Goal: Information Seeking & Learning: Learn about a topic

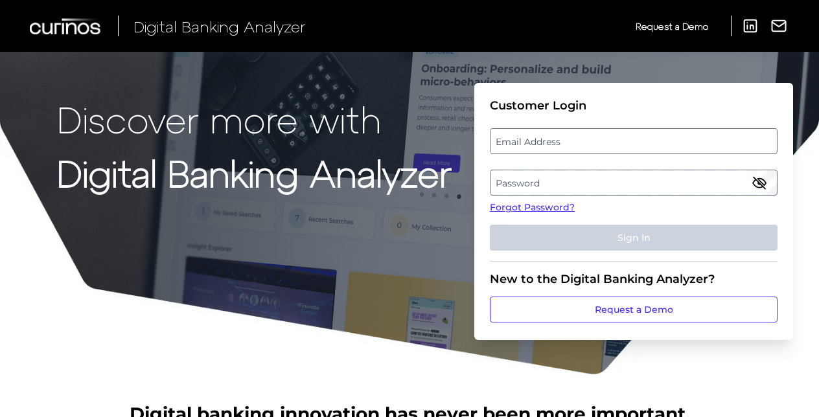
click at [534, 139] on label "Email Address" at bounding box center [634, 141] width 286 height 23
click at [534, 139] on input "email" at bounding box center [634, 141] width 288 height 26
type input "[EMAIL_ADDRESS][DOMAIN_NAME]"
click at [570, 184] on label "Password" at bounding box center [634, 182] width 286 height 23
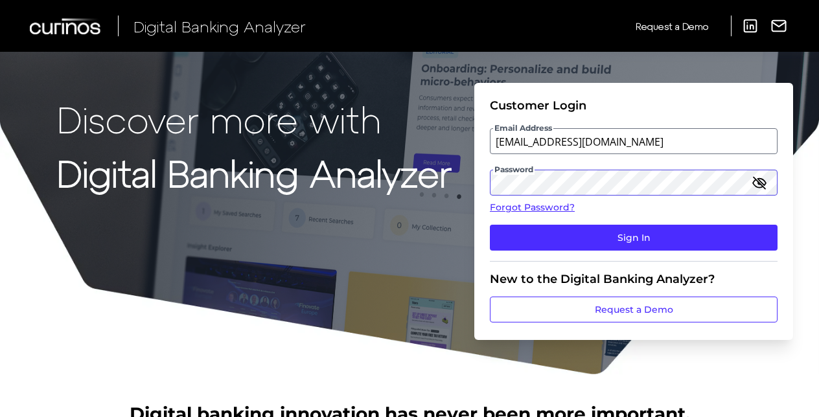
click at [490, 225] on button "Sign In" at bounding box center [634, 238] width 288 height 26
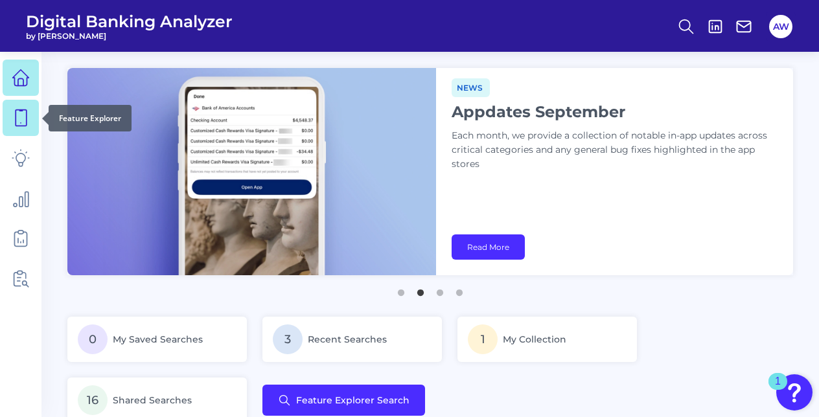
click at [26, 117] on icon at bounding box center [21, 118] width 11 height 16
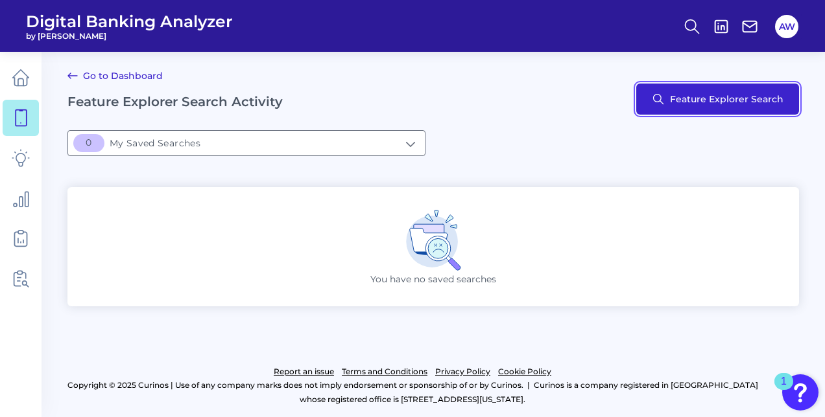
click at [704, 89] on button "Feature Explorer Search" at bounding box center [717, 99] width 163 height 31
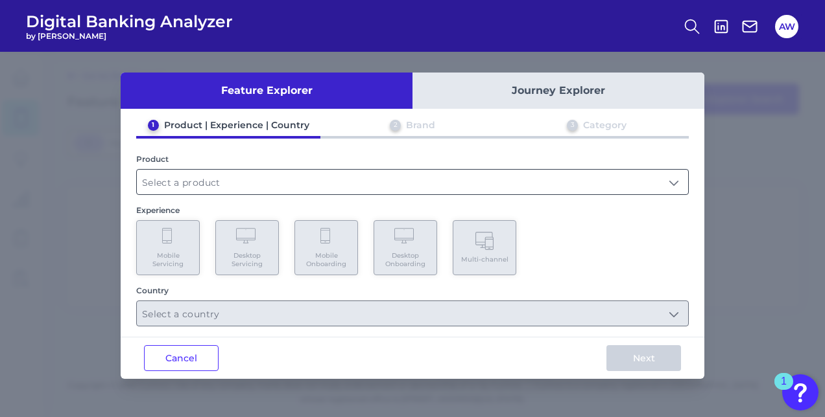
click at [329, 184] on input "text" at bounding box center [412, 182] width 551 height 25
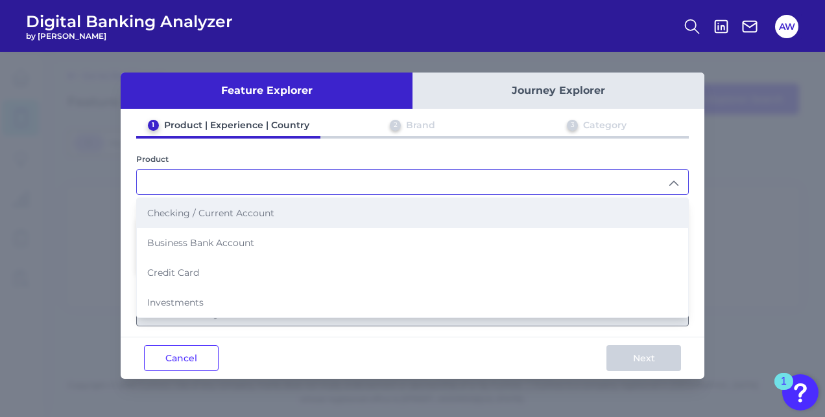
click at [268, 217] on li "Checking / Current Account" at bounding box center [412, 213] width 551 height 30
type input "Checking / Current Account"
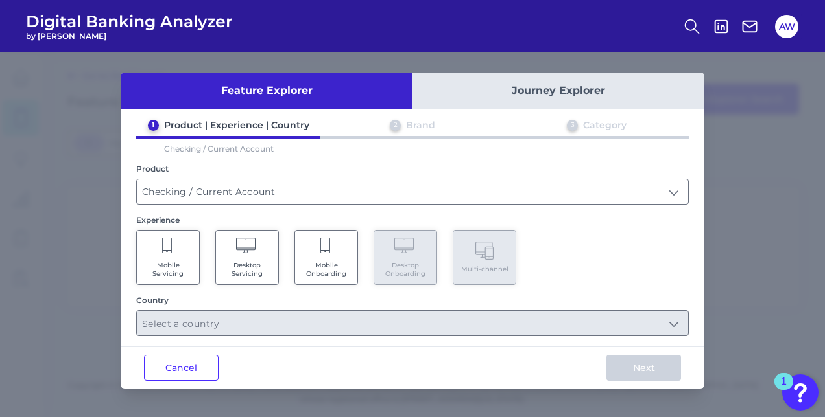
drag, startPoint x: 180, startPoint y: 251, endPoint x: 187, endPoint y: 251, distance: 7.1
click at [180, 251] on Servicing "Mobile Servicing" at bounding box center [168, 257] width 64 height 55
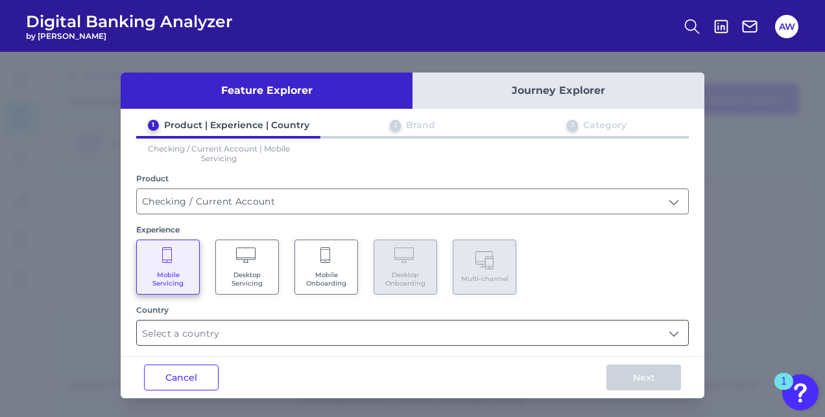
click at [323, 333] on input "text" at bounding box center [412, 333] width 551 height 25
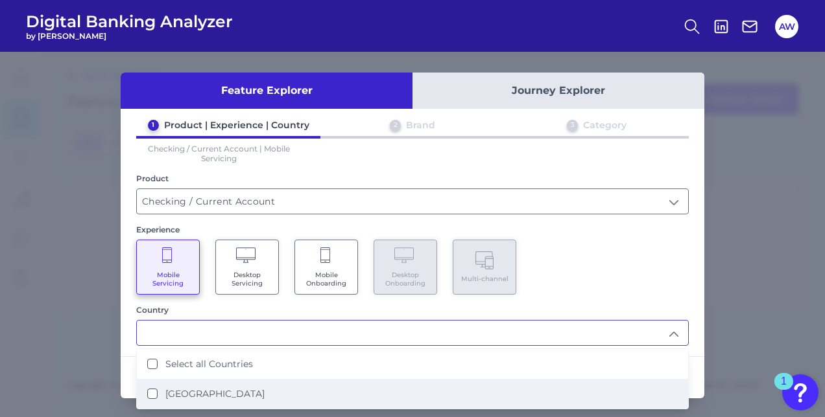
click at [235, 401] on li "[GEOGRAPHIC_DATA]" at bounding box center [412, 394] width 551 height 30
type input "Select all Countries"
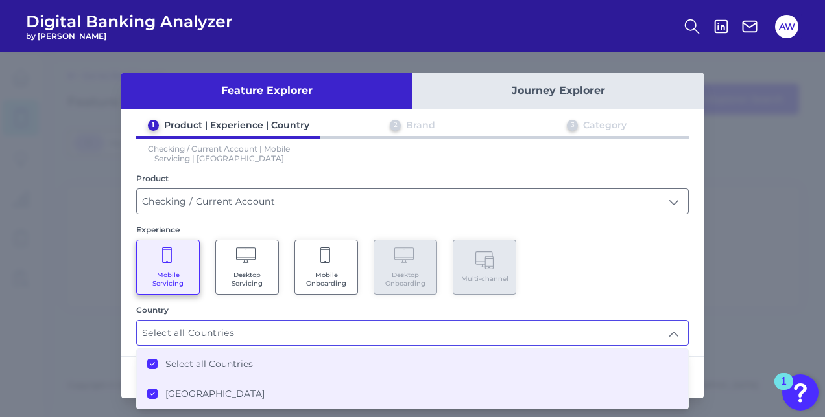
click at [573, 296] on div "1 Product | Experience | Country 2 Brand 3 Category Checking / Current Account …" at bounding box center [412, 232] width 583 height 227
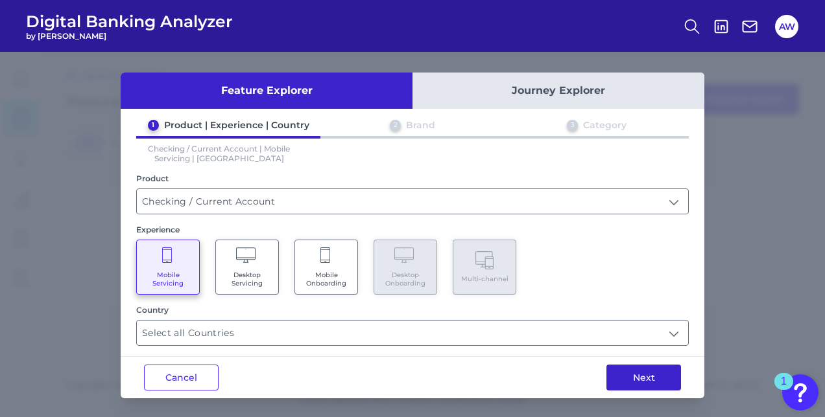
click at [637, 379] on button "Next" at bounding box center [643, 378] width 75 height 26
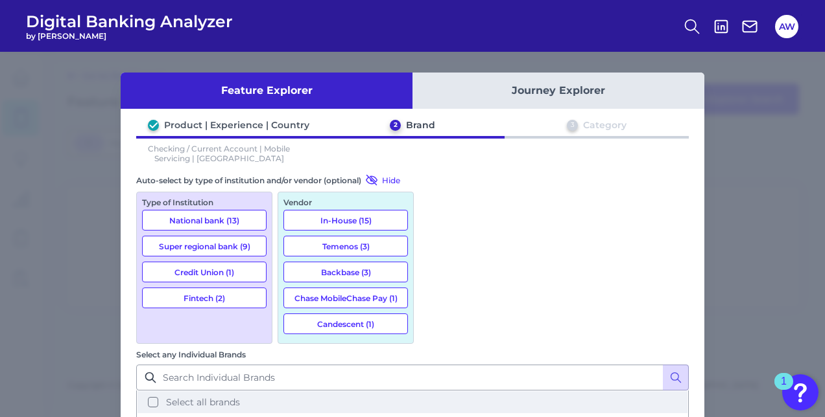
click at [430, 392] on button "Select all brands" at bounding box center [412, 403] width 550 height 22
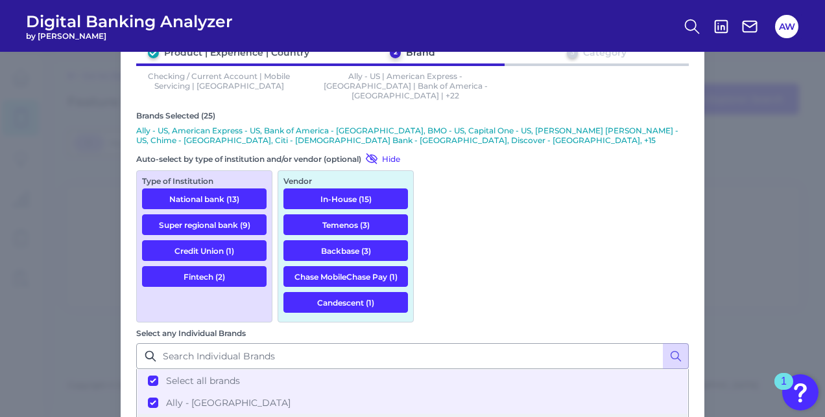
scroll to position [93, 0]
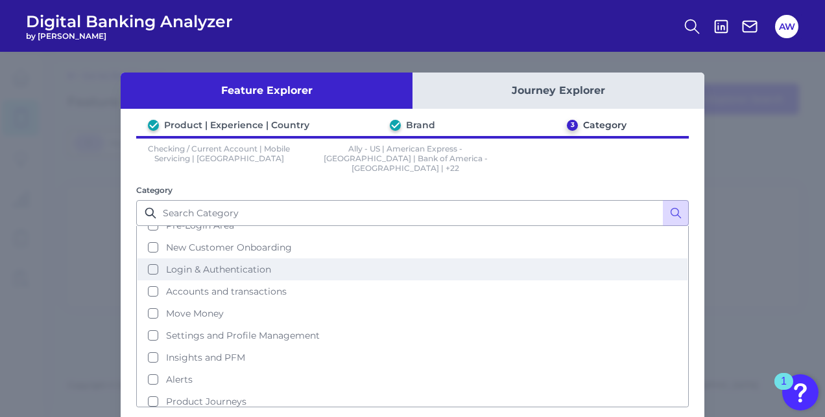
scroll to position [53, 0]
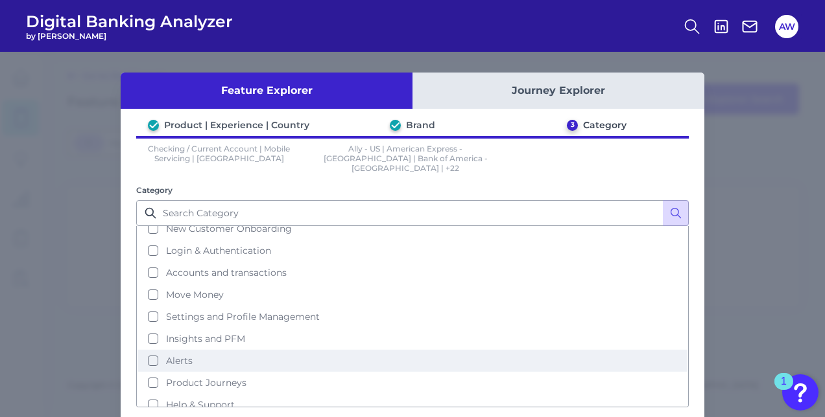
click at [170, 350] on button "Alerts" at bounding box center [412, 361] width 550 height 22
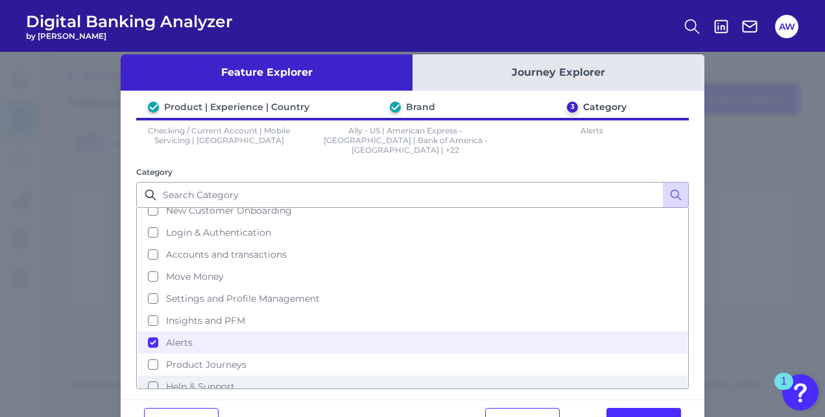
scroll to position [52, 0]
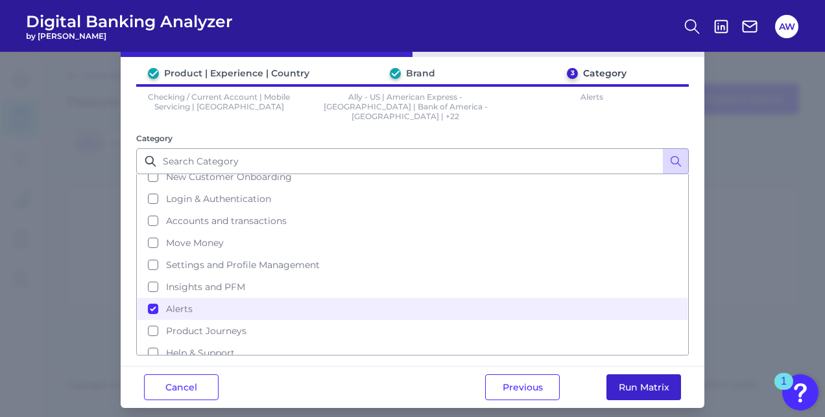
click at [627, 376] on button "Run Matrix" at bounding box center [643, 388] width 75 height 26
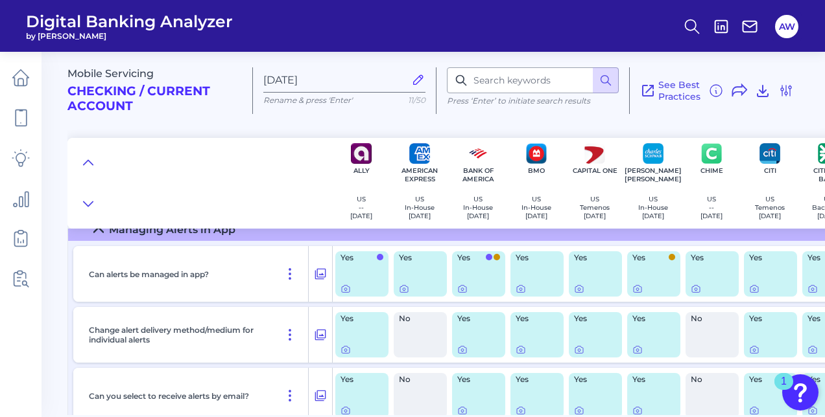
scroll to position [65, 0]
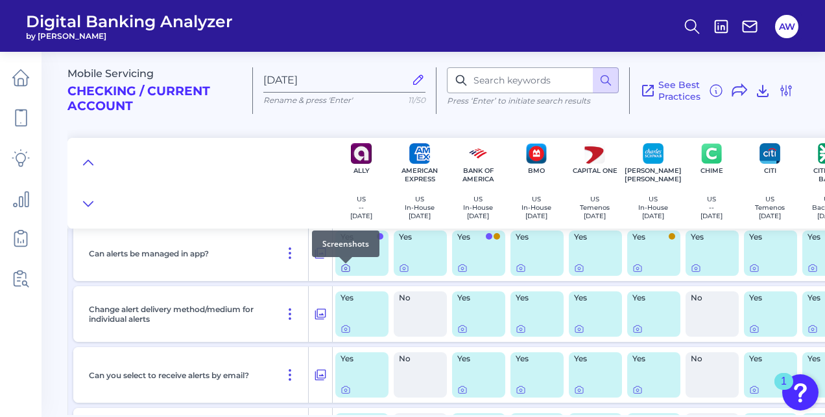
click at [344, 274] on icon at bounding box center [345, 268] width 10 height 10
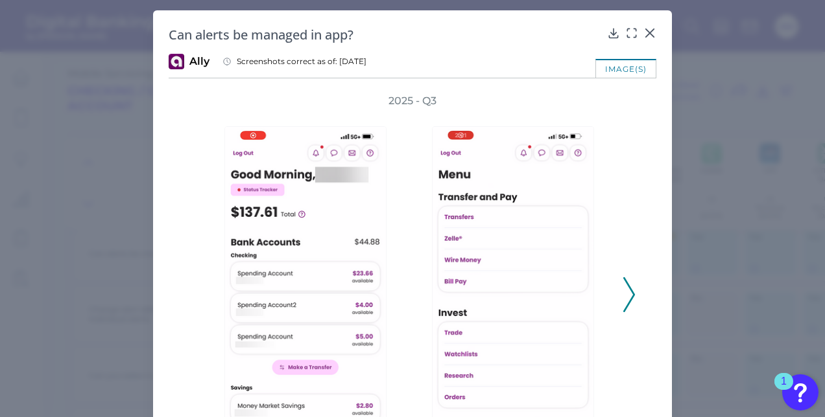
click at [629, 290] on icon at bounding box center [629, 294] width 12 height 35
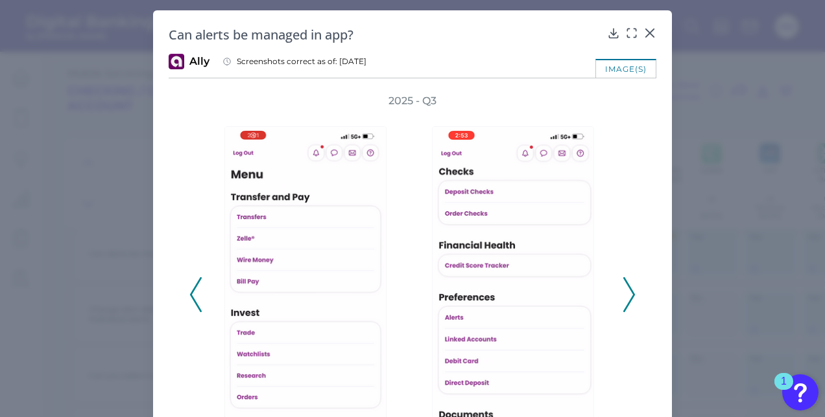
click at [623, 287] on icon at bounding box center [629, 294] width 12 height 35
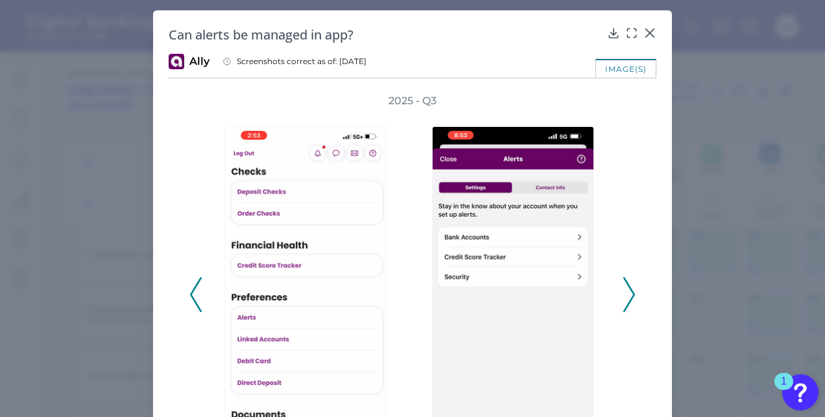
click at [623, 292] on icon at bounding box center [629, 294] width 12 height 35
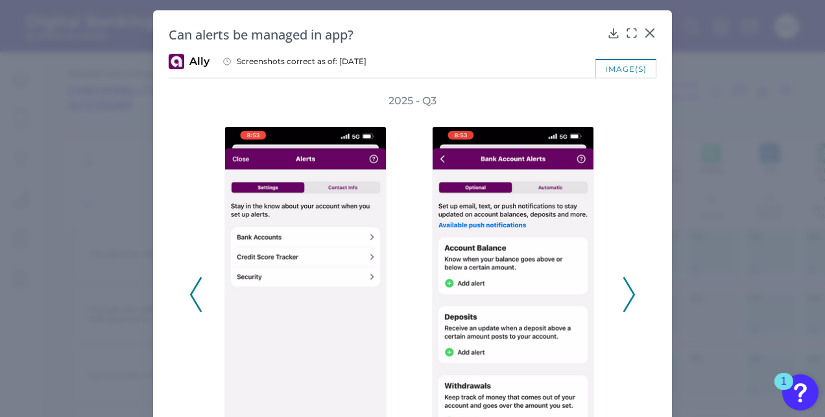
click at [625, 288] on icon at bounding box center [629, 294] width 12 height 35
click at [624, 288] on icon at bounding box center [629, 294] width 12 height 35
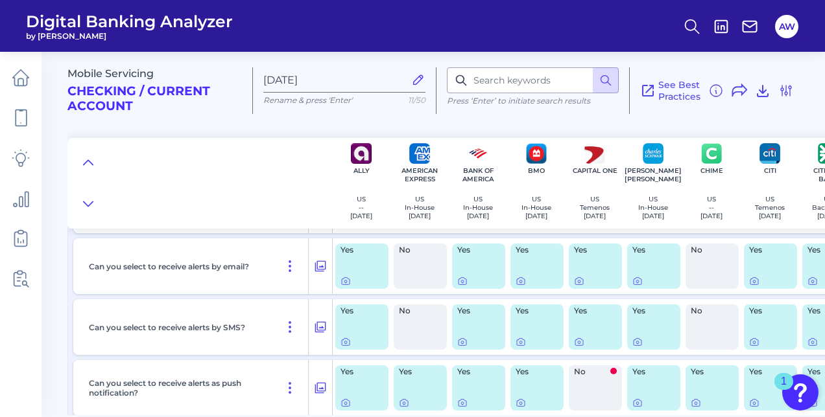
scroll to position [194, 0]
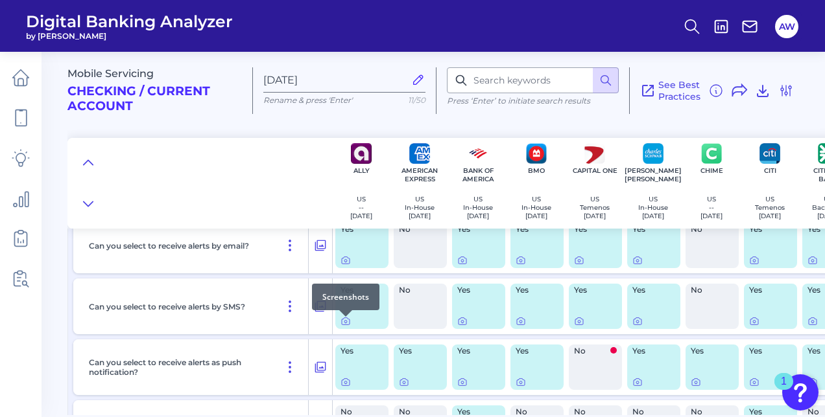
click at [349, 322] on div at bounding box center [345, 316] width 13 height 13
click at [344, 323] on icon at bounding box center [345, 322] width 3 height 3
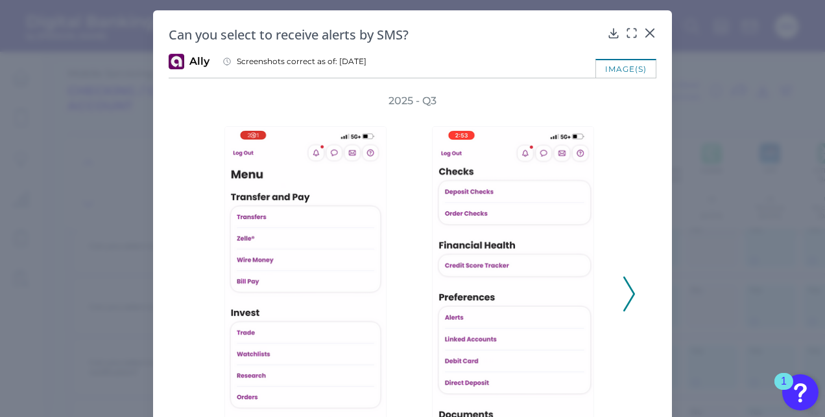
click at [624, 302] on icon at bounding box center [629, 294] width 12 height 35
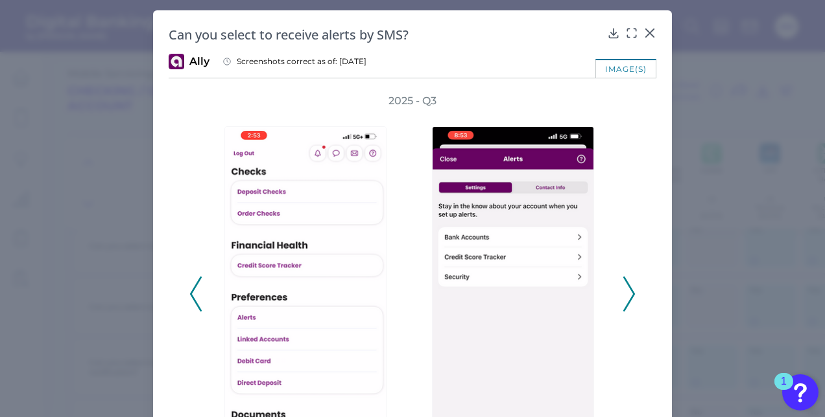
click at [626, 300] on icon at bounding box center [629, 294] width 12 height 35
click at [627, 300] on polyline at bounding box center [629, 294] width 10 height 33
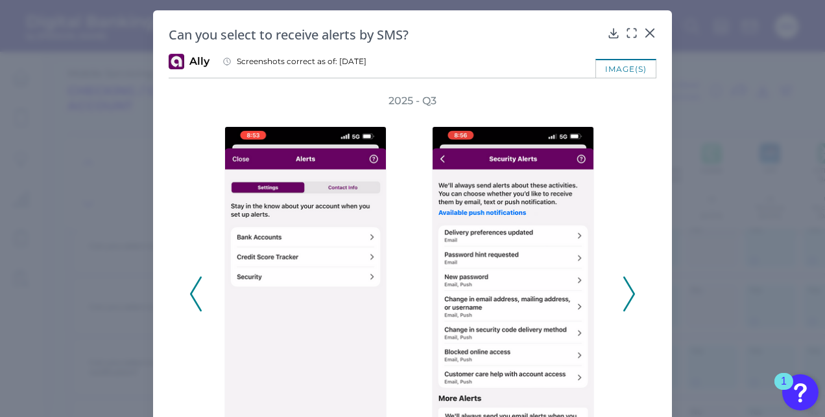
click at [629, 298] on polyline at bounding box center [629, 294] width 10 height 33
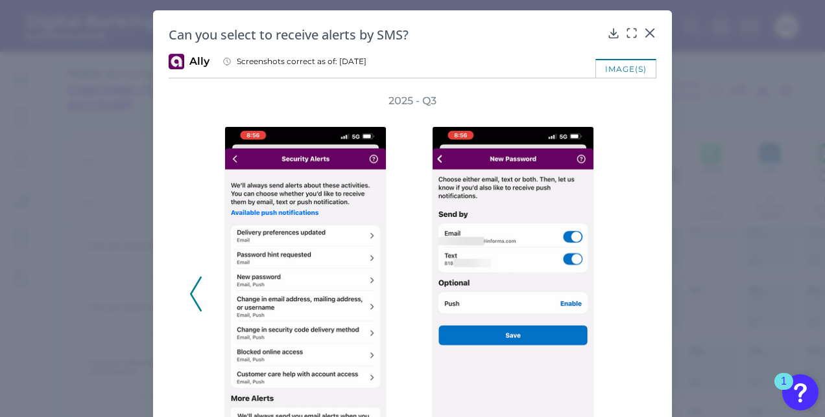
click at [629, 298] on div "2025 - Q3" at bounding box center [412, 287] width 446 height 387
drag, startPoint x: 629, startPoint y: 298, endPoint x: 706, endPoint y: 301, distance: 77.2
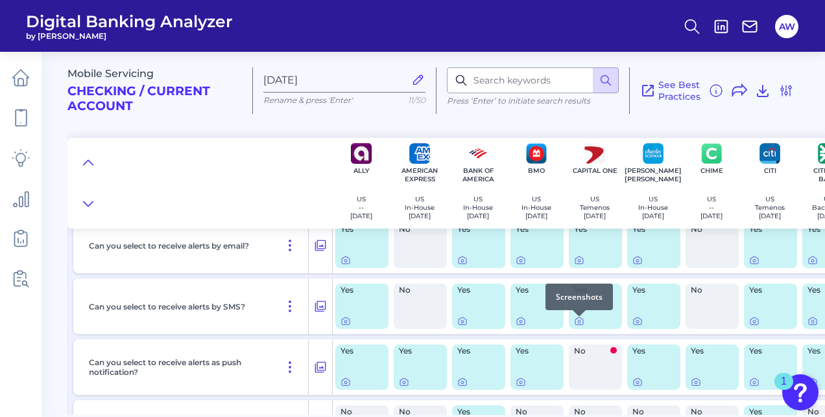
click at [581, 320] on div at bounding box center [578, 316] width 13 height 13
click at [578, 320] on div at bounding box center [578, 316] width 13 height 13
click at [578, 325] on icon at bounding box center [579, 321] width 10 height 10
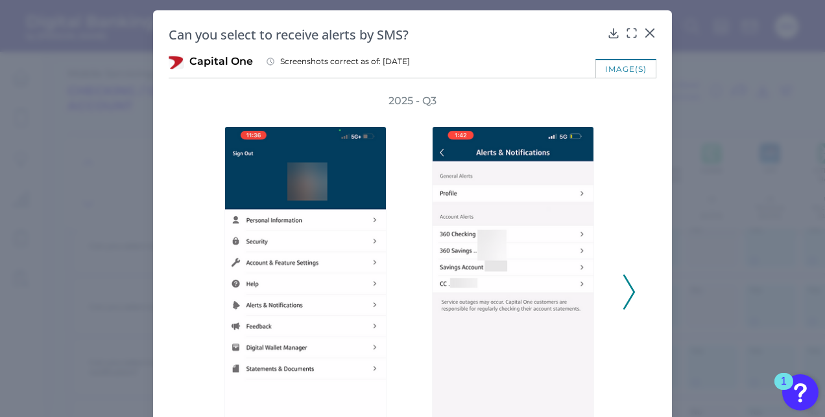
click at [629, 281] on icon at bounding box center [629, 292] width 12 height 35
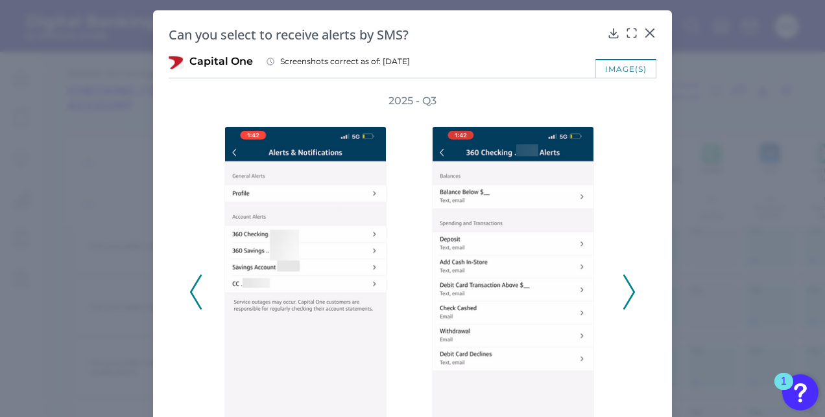
click at [624, 287] on icon at bounding box center [629, 292] width 12 height 35
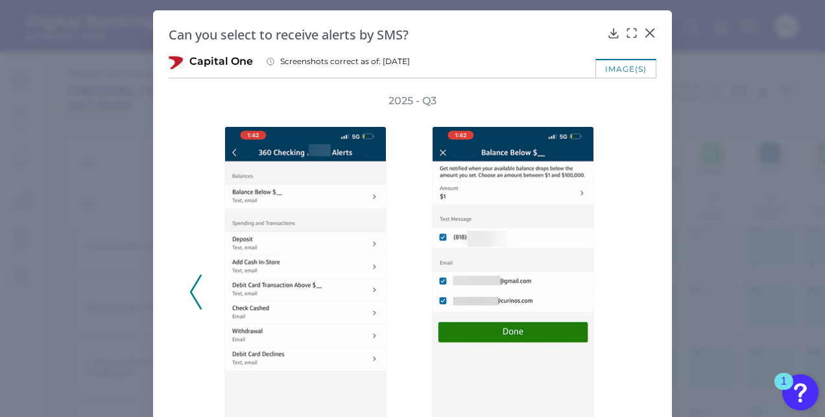
click at [625, 284] on div "2025 - Q3" at bounding box center [412, 285] width 446 height 382
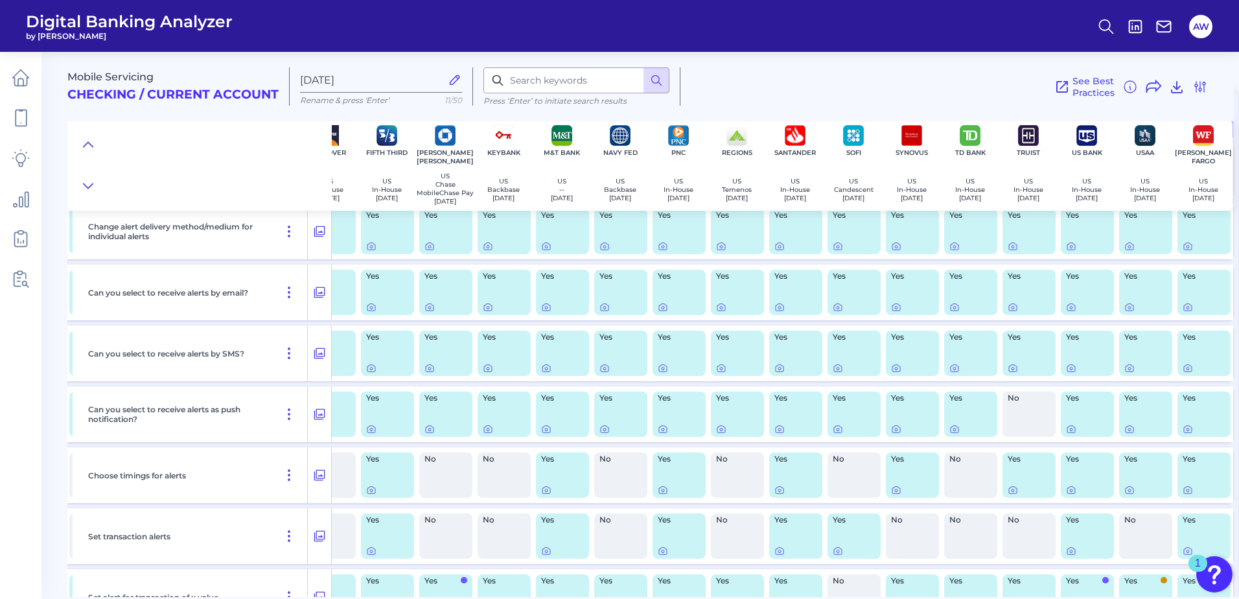
scroll to position [130, 0]
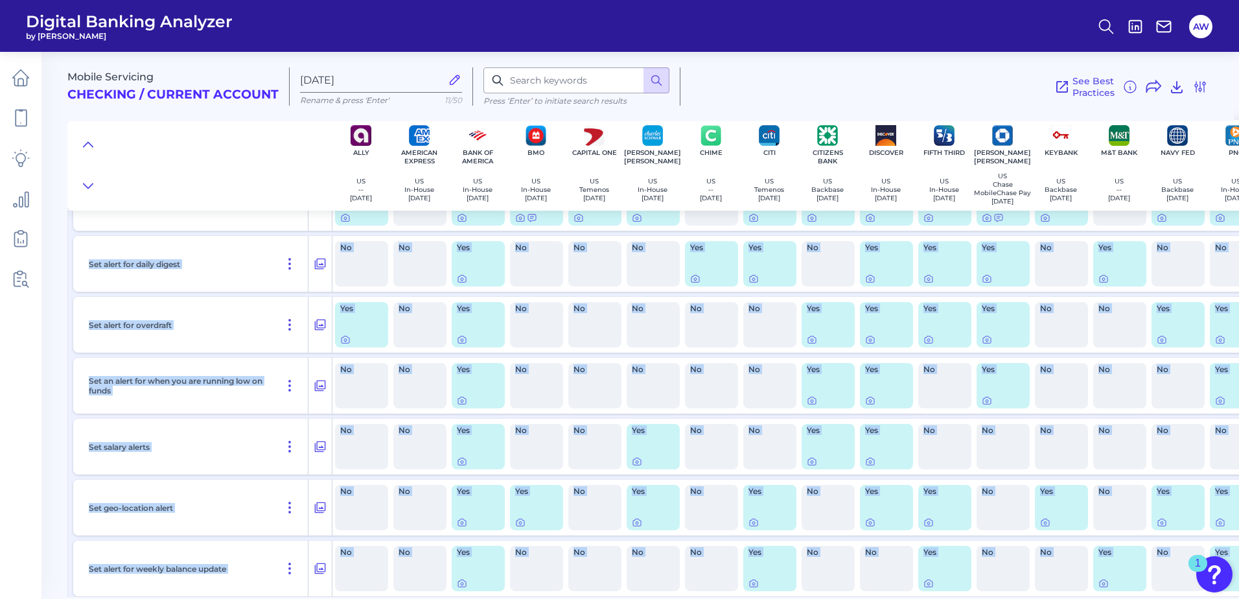
drag, startPoint x: 764, startPoint y: 598, endPoint x: 893, endPoint y: 597, distance: 129.0
click at [893, 597] on main "Mobile Servicing Checking / Current Account [DATE] Rename & press 'Enter' 11/50…" at bounding box center [619, 299] width 1239 height 599
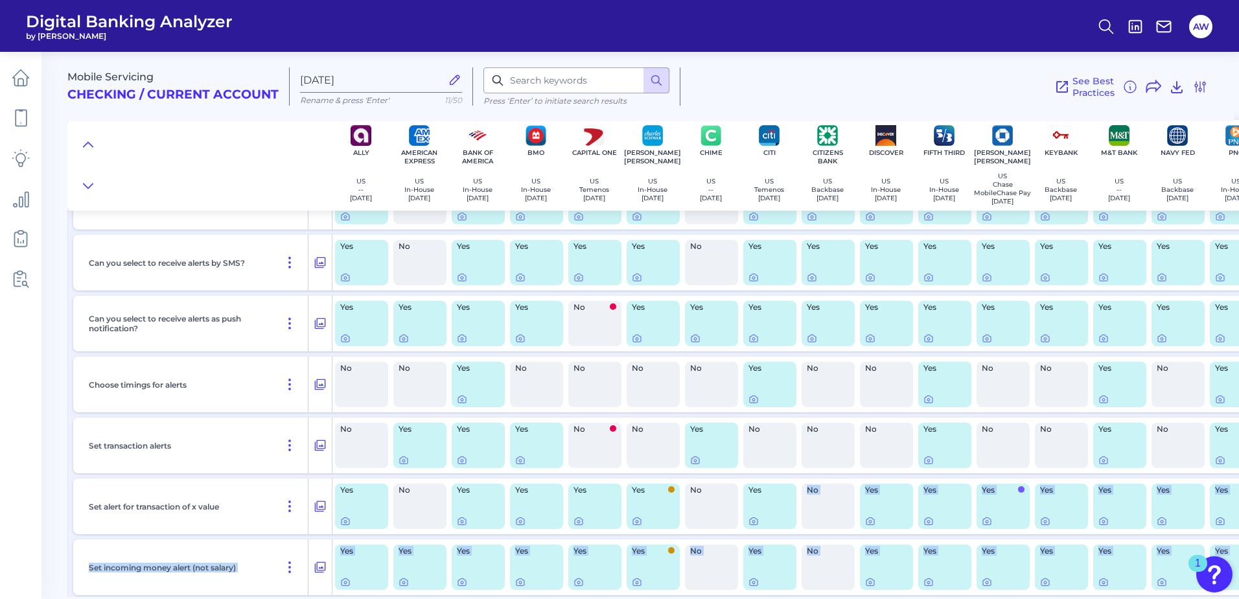
scroll to position [324, 0]
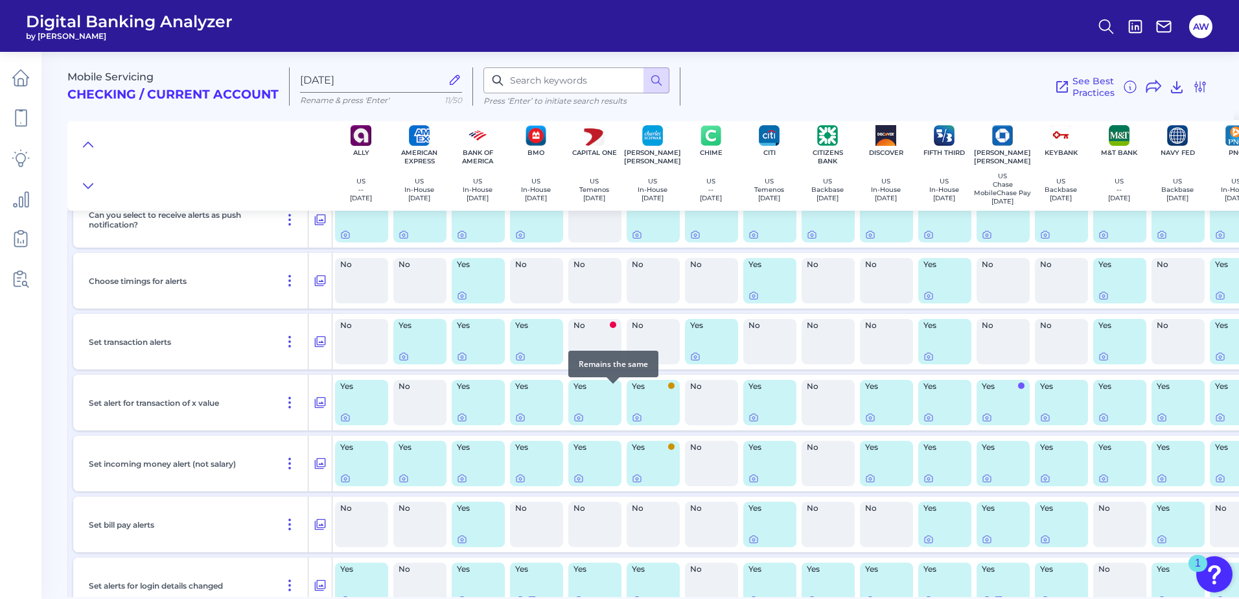
click at [596, 361] on div "Remains the same" at bounding box center [613, 364] width 90 height 27
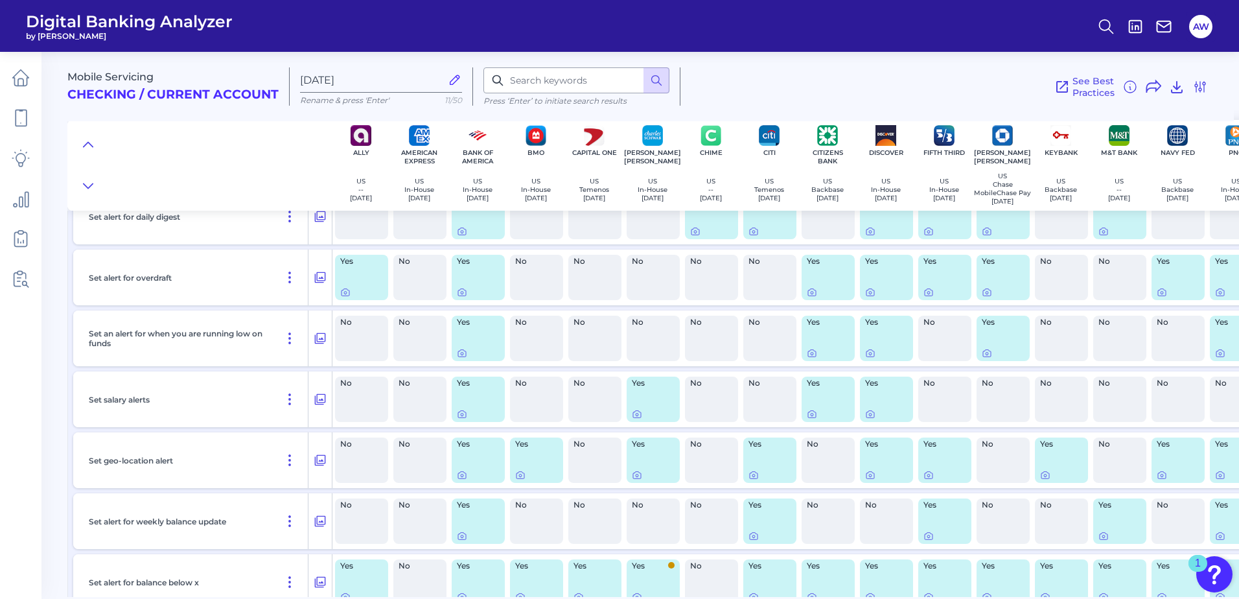
scroll to position [843, 0]
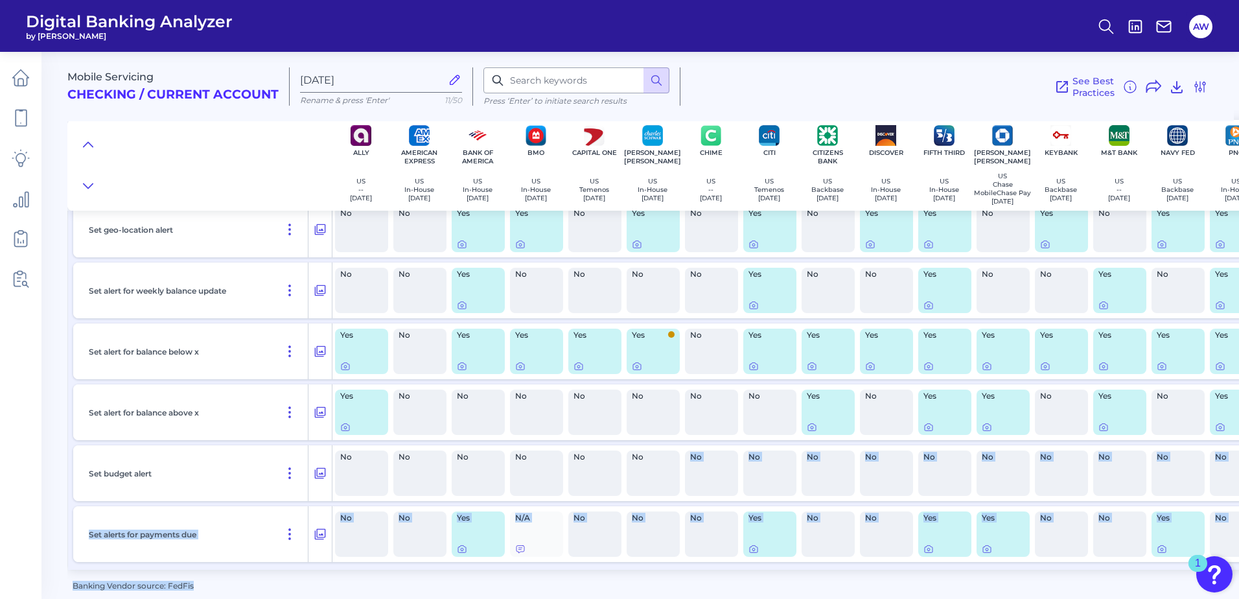
drag, startPoint x: 686, startPoint y: 591, endPoint x: 696, endPoint y: 588, distance: 10.2
click at [696, 588] on div "Mobile Servicing Checking / Current Account [DATE] Rename & press 'Enter' 11/50…" at bounding box center [653, 319] width 1172 height 555
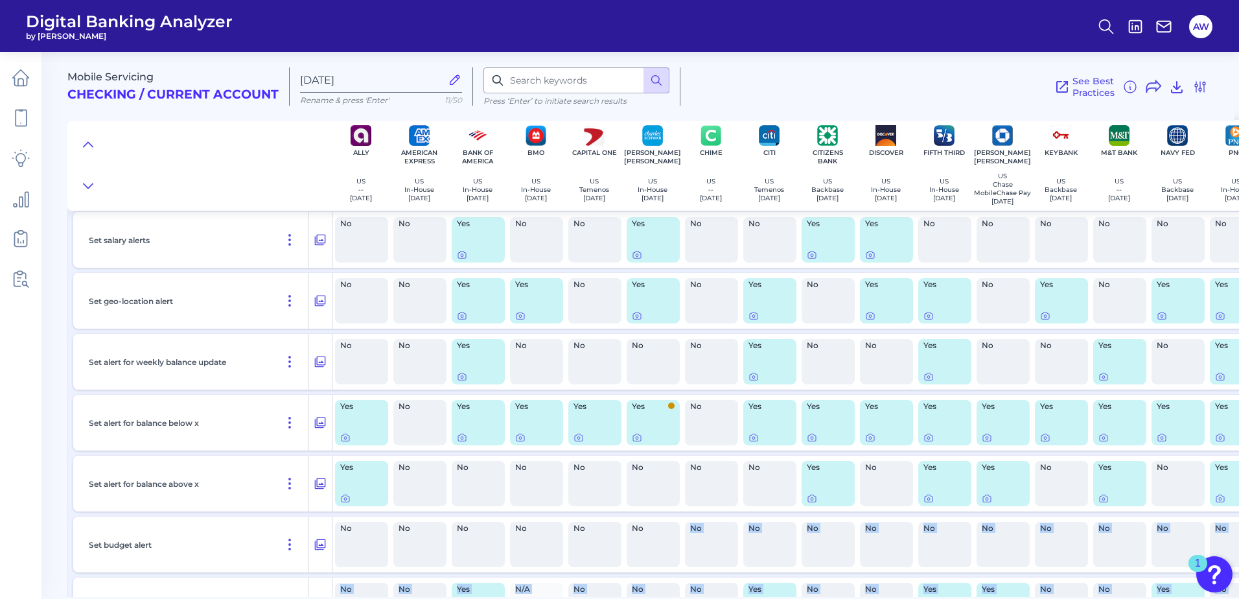
scroll to position [800, 0]
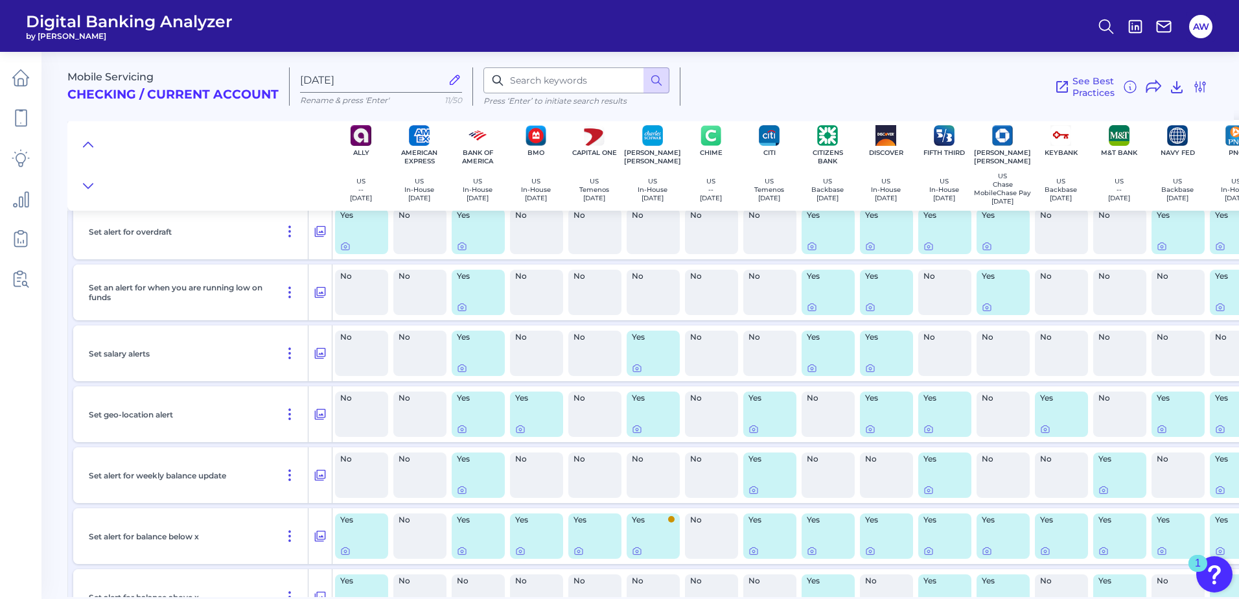
click at [707, 381] on div "No" at bounding box center [712, 353] width 58 height 56
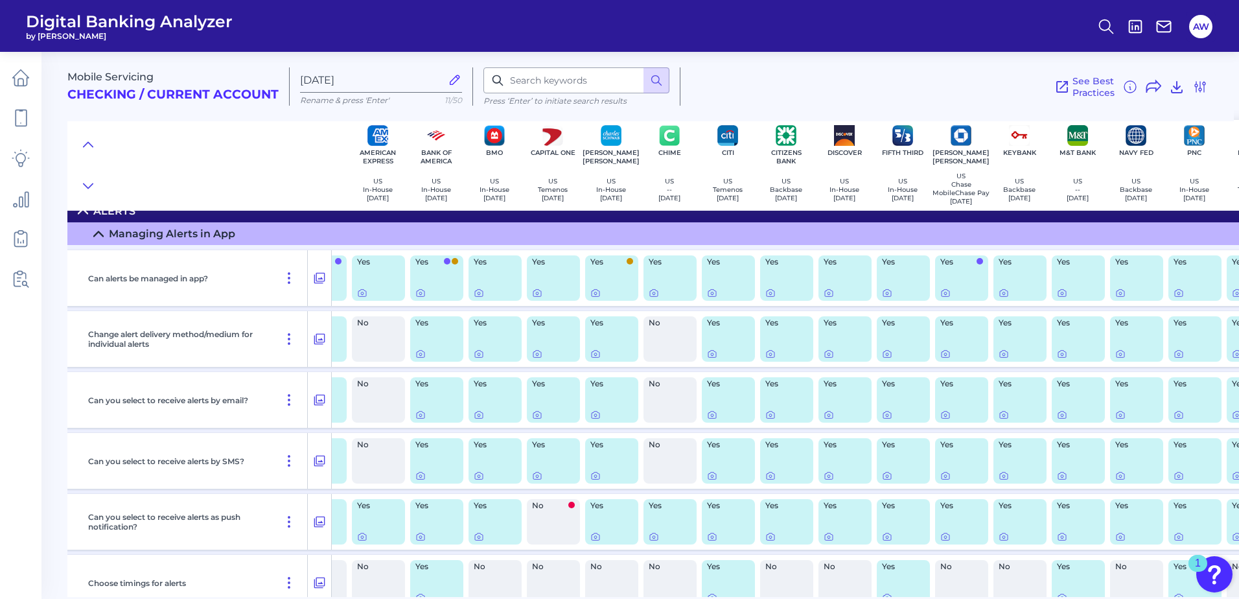
scroll to position [22, 0]
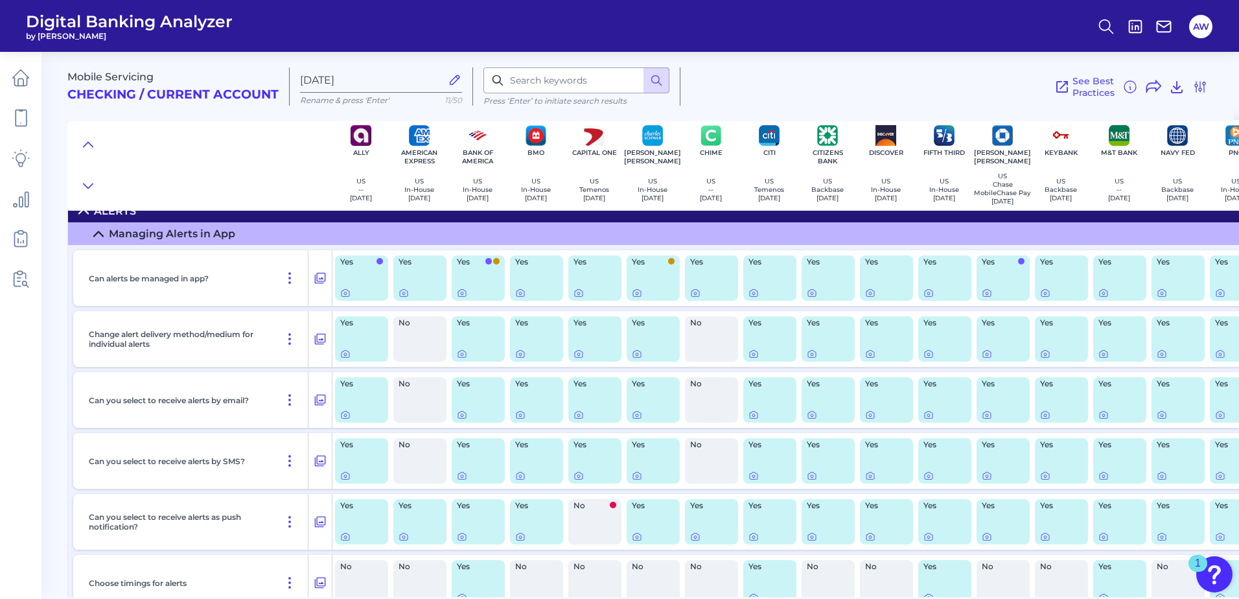
click at [430, 404] on div "No" at bounding box center [419, 399] width 53 height 45
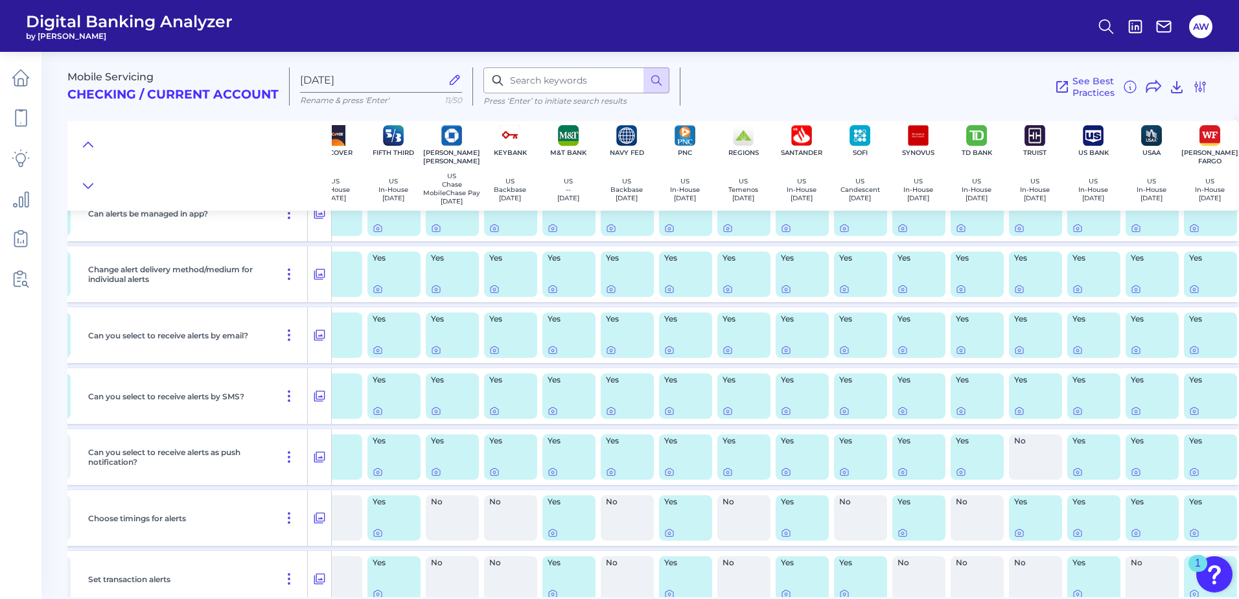
scroll to position [87, 563]
